Goal: Task Accomplishment & Management: Use online tool/utility

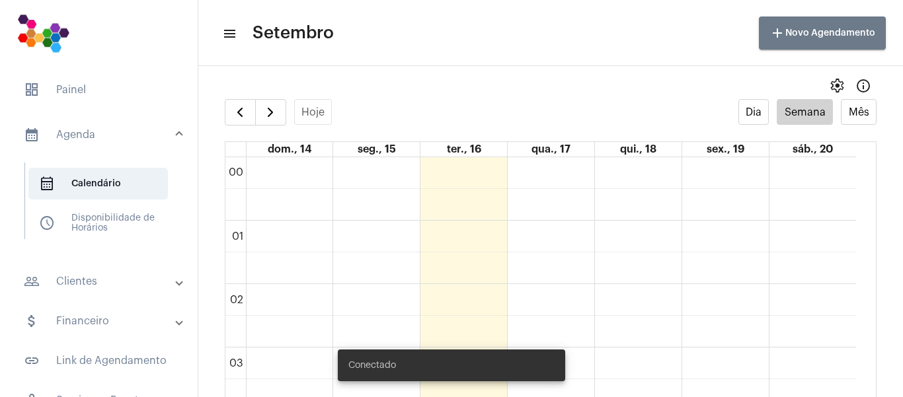
scroll to position [1174, 0]
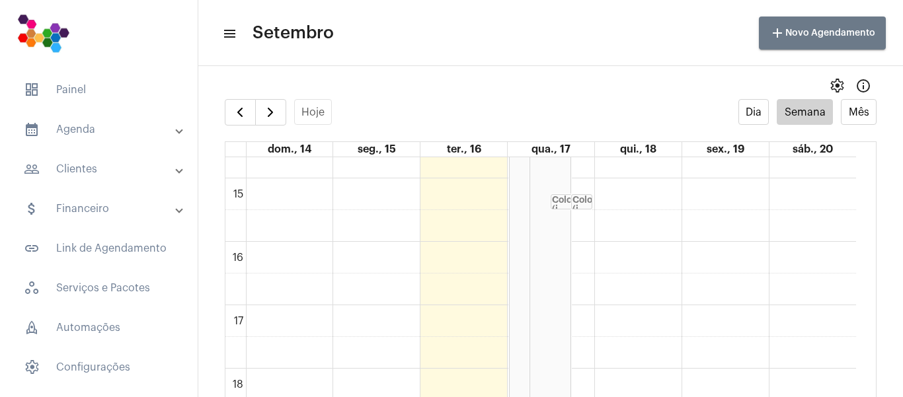
scroll to position [910, 0]
click at [583, 225] on strong "Colonoscopia (i..." at bounding box center [601, 225] width 59 height 18
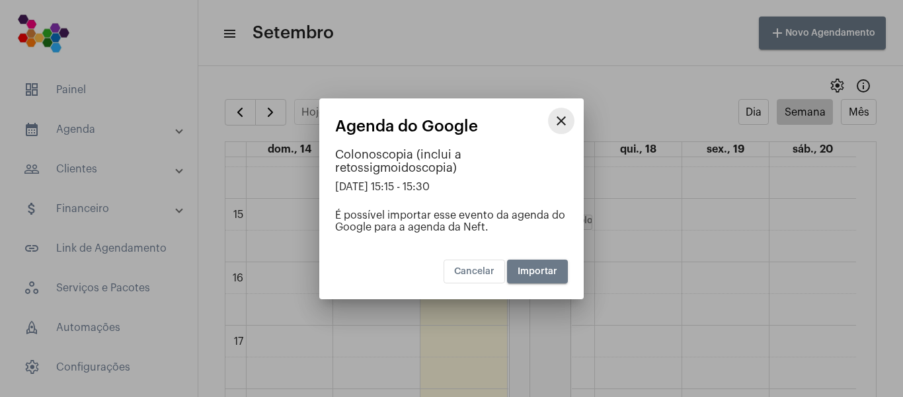
click at [559, 123] on mat-icon "close" at bounding box center [561, 121] width 16 height 16
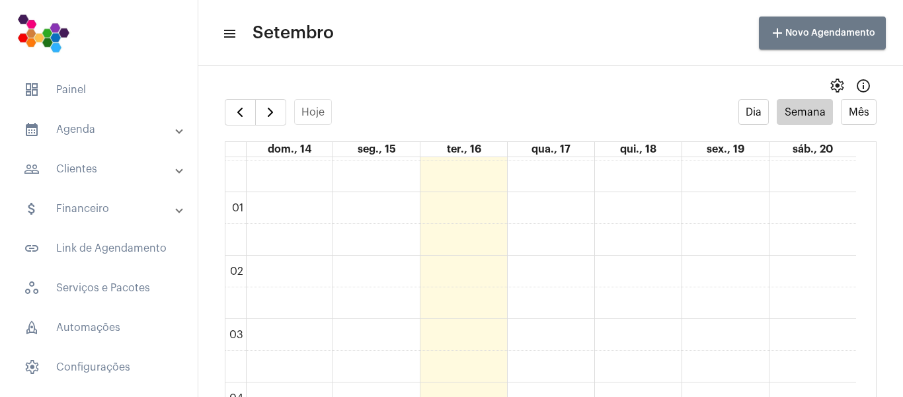
scroll to position [1, 0]
